Goal: Answer question/provide support

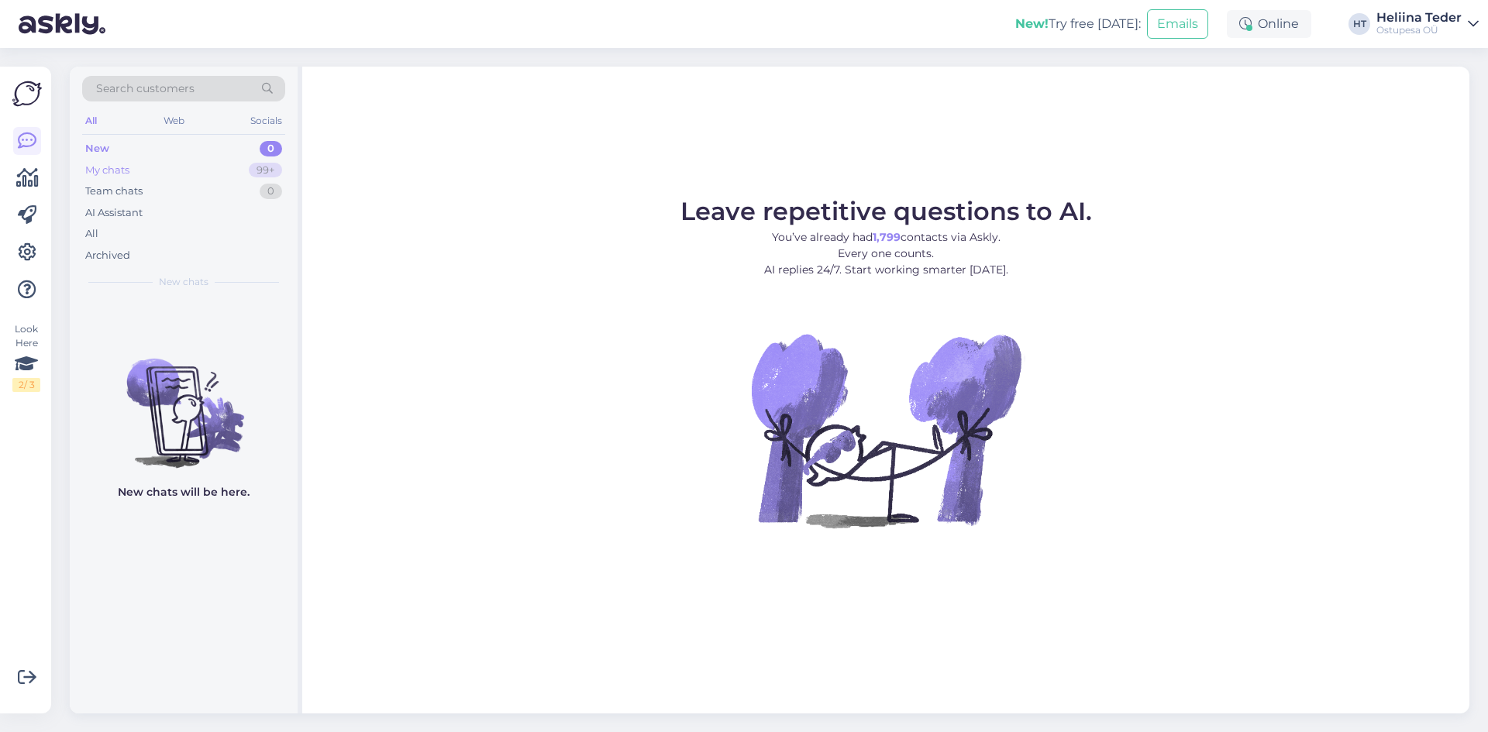
click at [137, 173] on div "My chats 99+" at bounding box center [183, 171] width 203 height 22
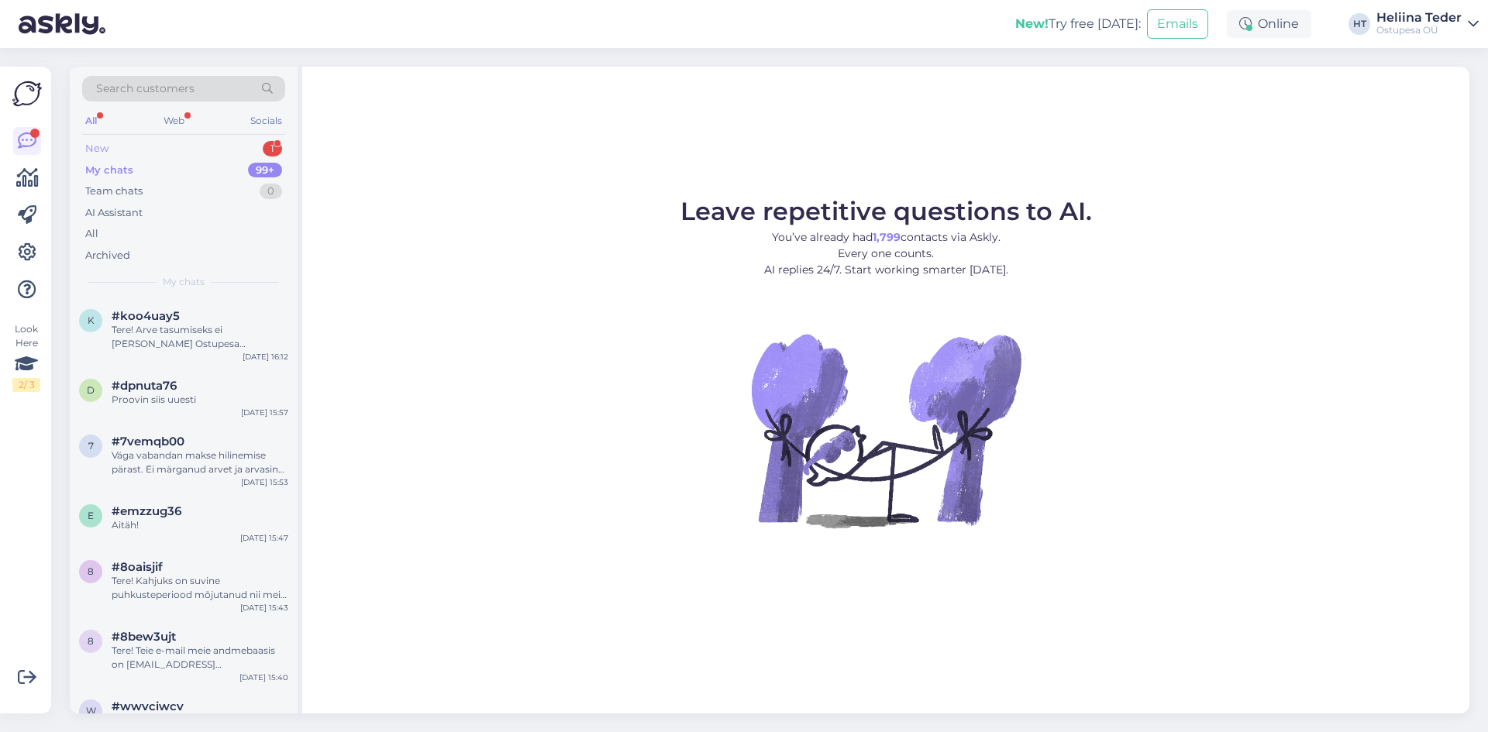
click at [140, 146] on div "New 1" at bounding box center [183, 149] width 203 height 22
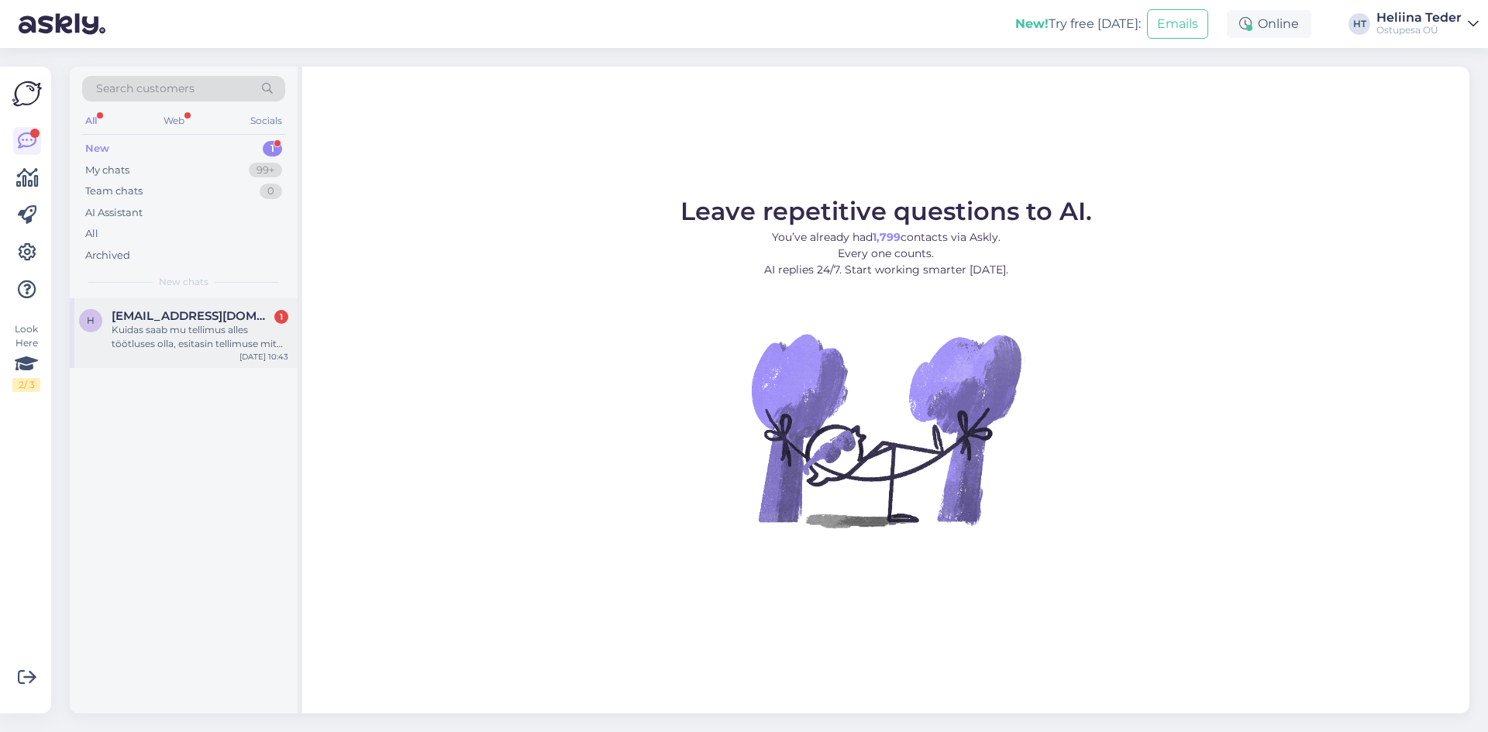
click at [176, 301] on div "h [EMAIL_ADDRESS][DOMAIN_NAME] 1 Kuidas saab mu tellimus alles töötluses olla, …" at bounding box center [184, 333] width 228 height 70
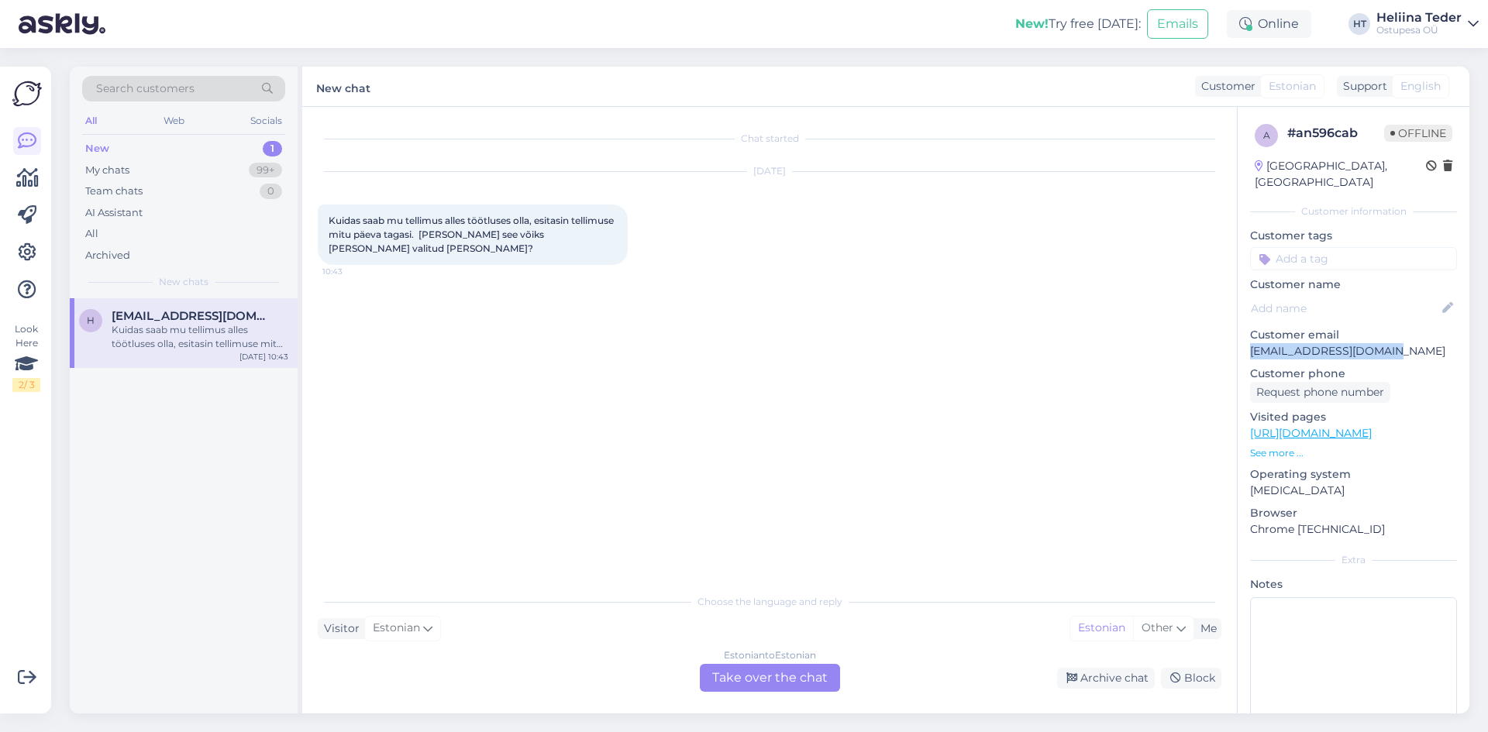
drag, startPoint x: 1382, startPoint y: 335, endPoint x: 1248, endPoint y: 338, distance: 134.9
click at [1248, 338] on div "a # an596cab Offline [GEOGRAPHIC_DATA], [GEOGRAPHIC_DATA] Customer information …" at bounding box center [1353, 433] width 232 height 653
copy p "[EMAIL_ADDRESS][DOMAIN_NAME]"
click at [791, 672] on div "Estonian to Estonian Take over the chat" at bounding box center [770, 678] width 140 height 28
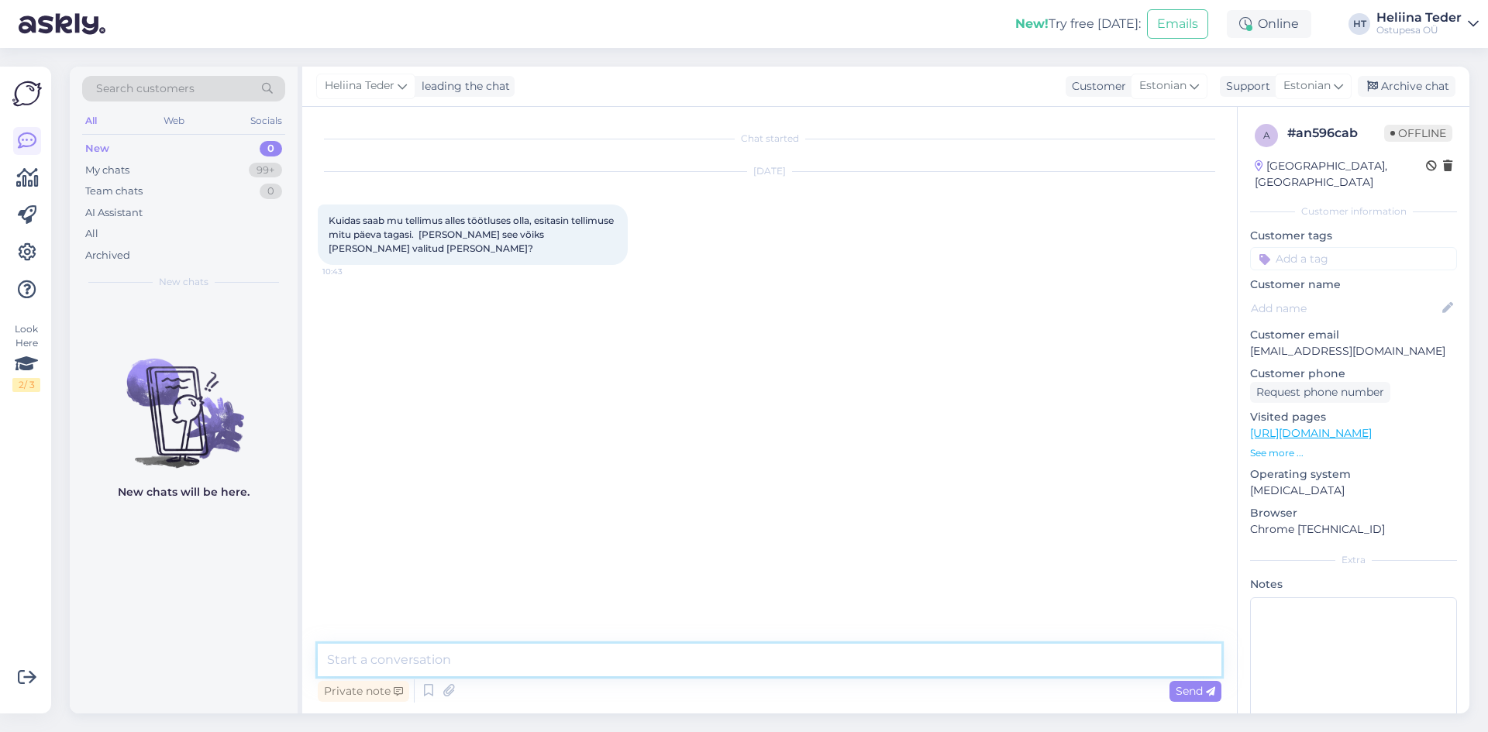
click at [502, 656] on textarea at bounding box center [769, 660] width 903 height 33
type textarea "Tere! Oleme Teie tellimuse kätte saanud ning see pannakse [PERSON_NAME] [PERSON…"
